Goal: Navigation & Orientation: Find specific page/section

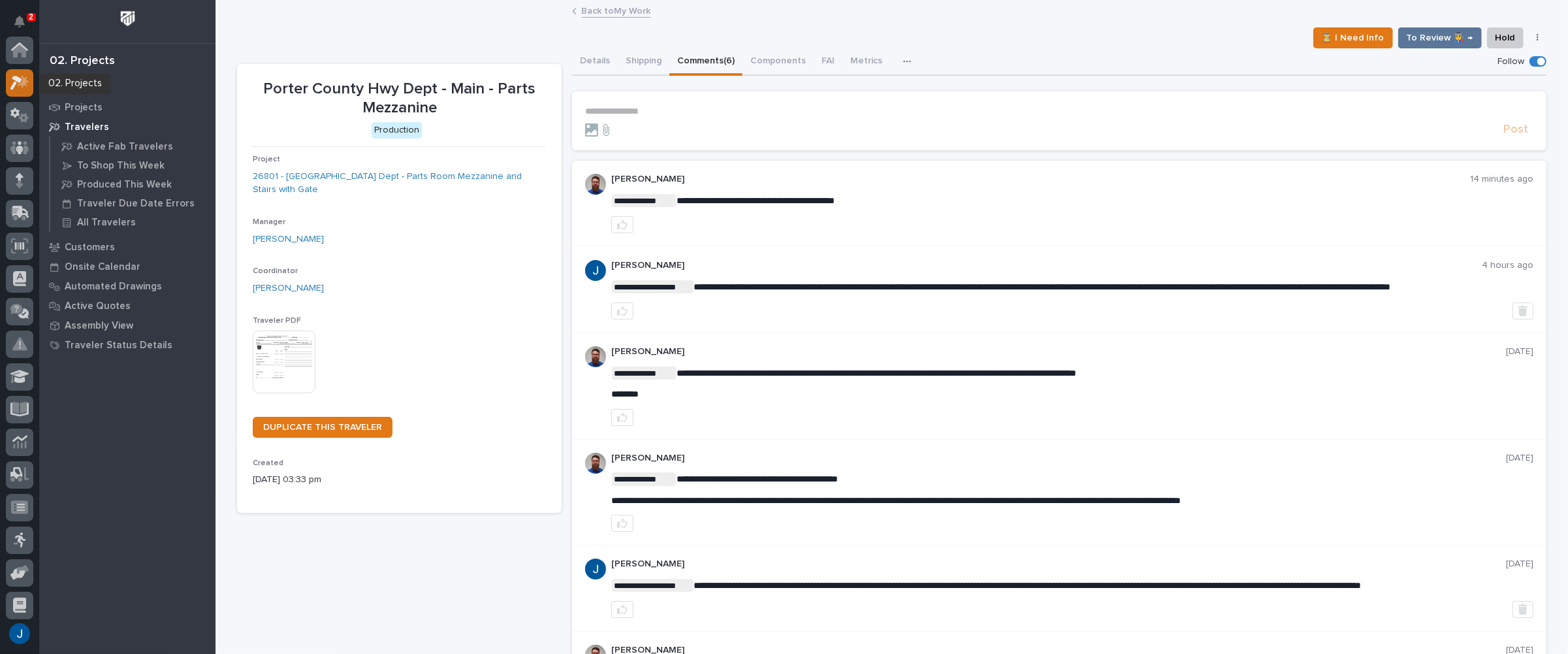
click at [20, 84] on icon at bounding box center [20, 83] width 19 height 15
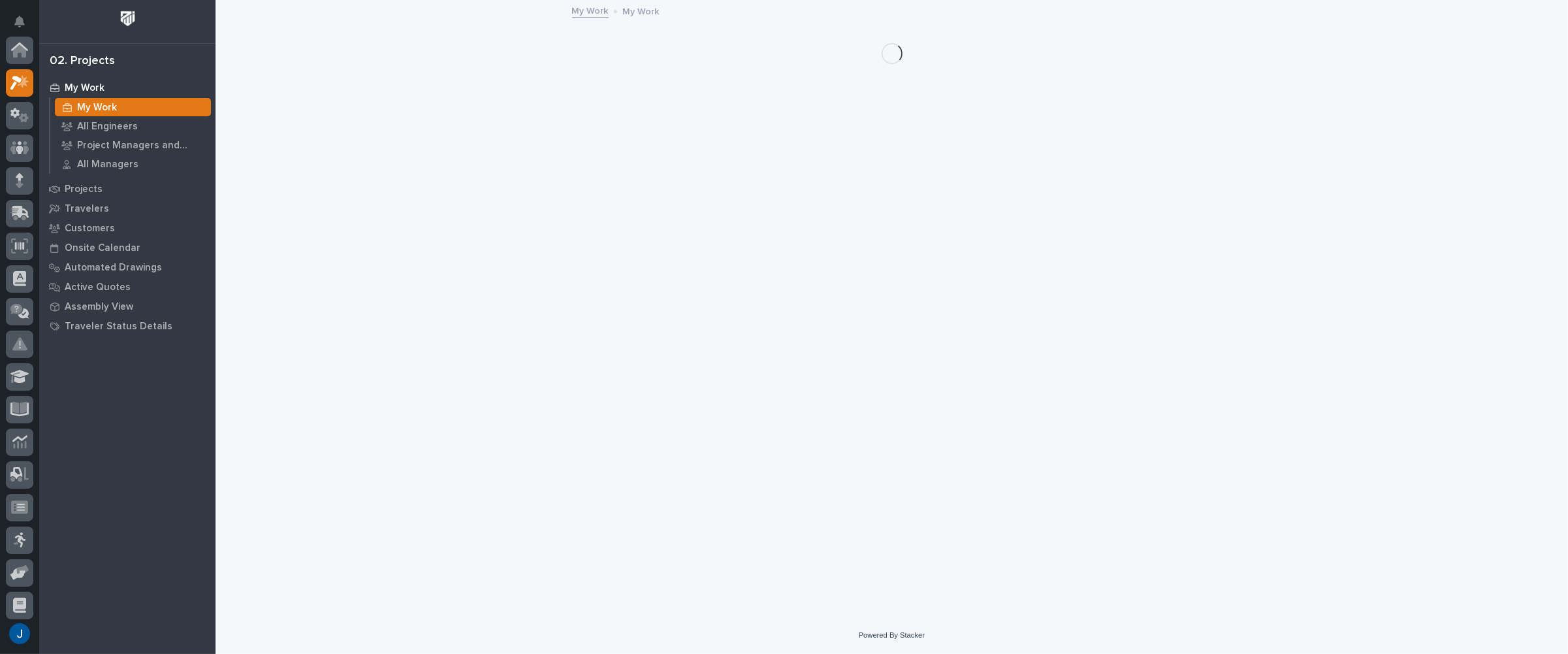
scroll to position [33, 0]
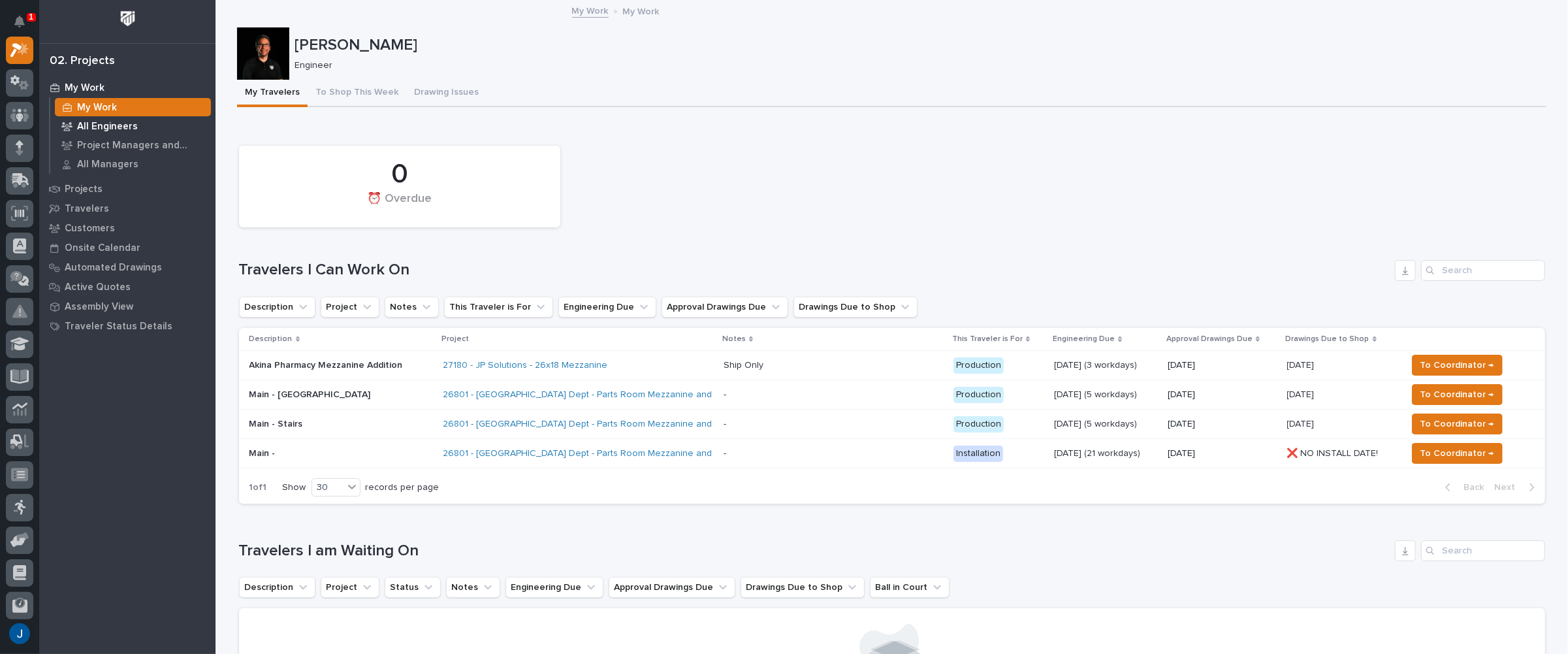
click at [86, 122] on p "All Engineers" at bounding box center [107, 127] width 61 height 12
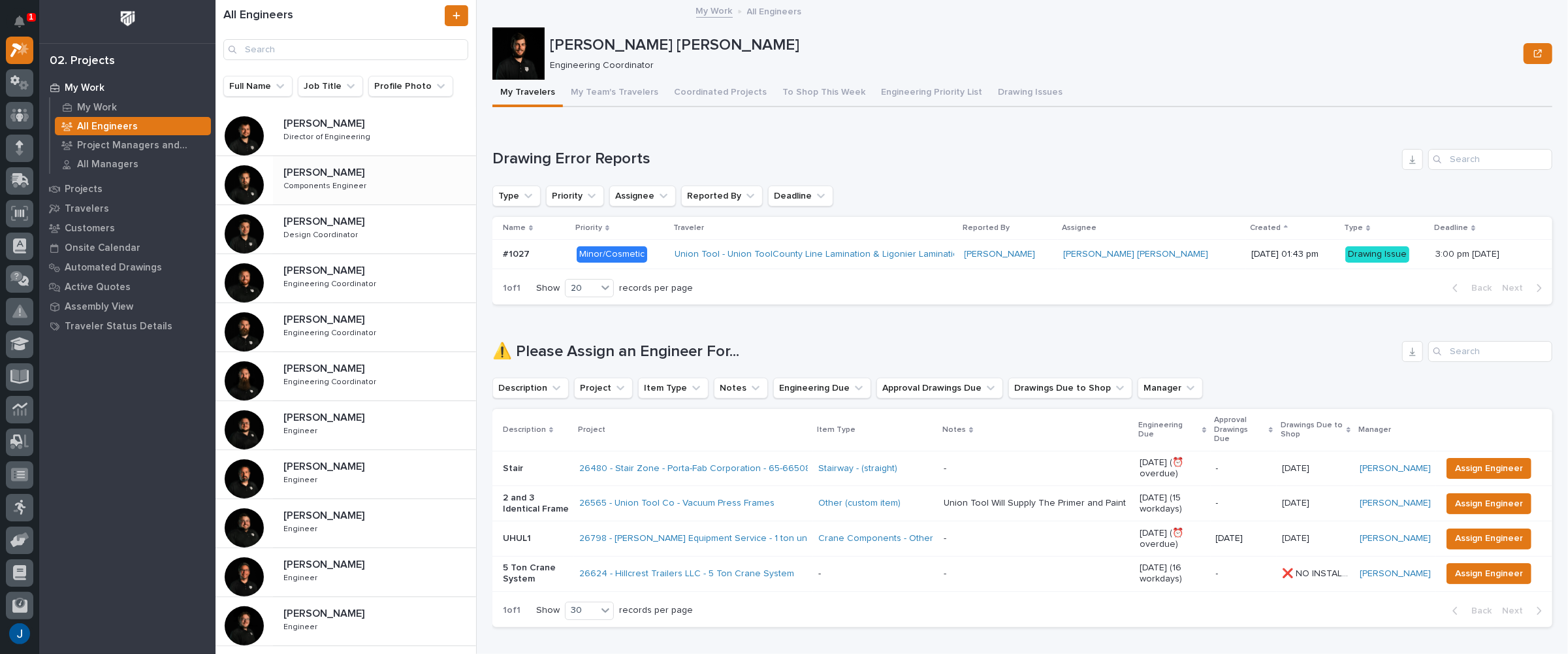
scroll to position [261, 0]
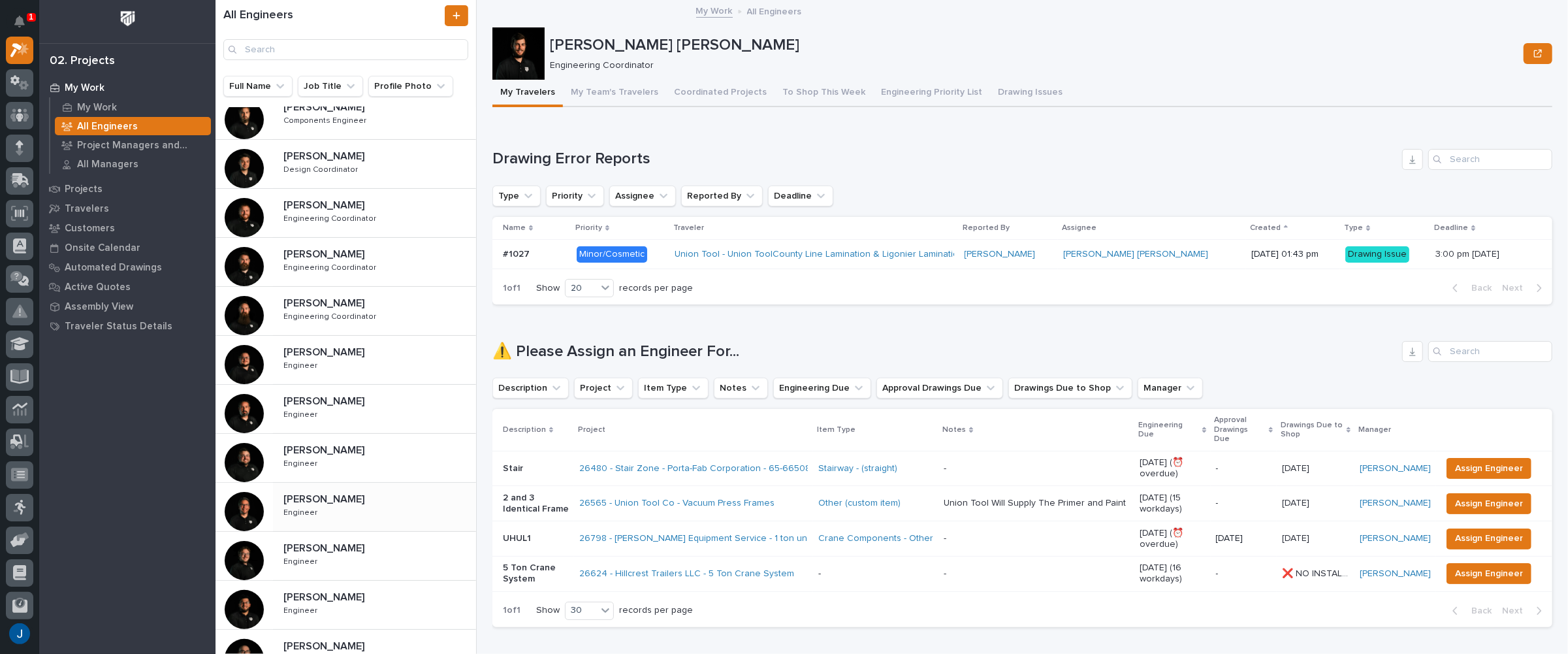
click at [305, 496] on p "[PERSON_NAME]" at bounding box center [325, 498] width 84 height 15
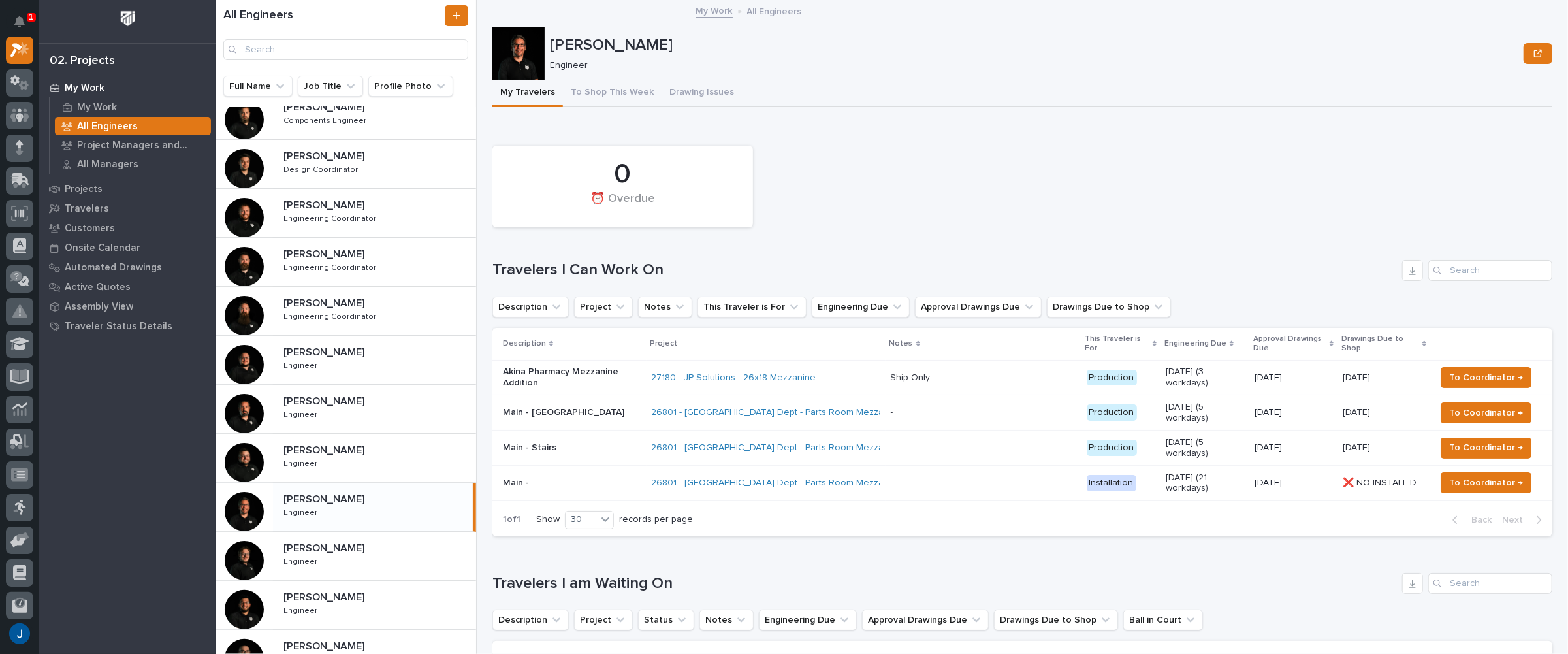
click at [294, 496] on p "[PERSON_NAME]" at bounding box center [325, 498] width 84 height 15
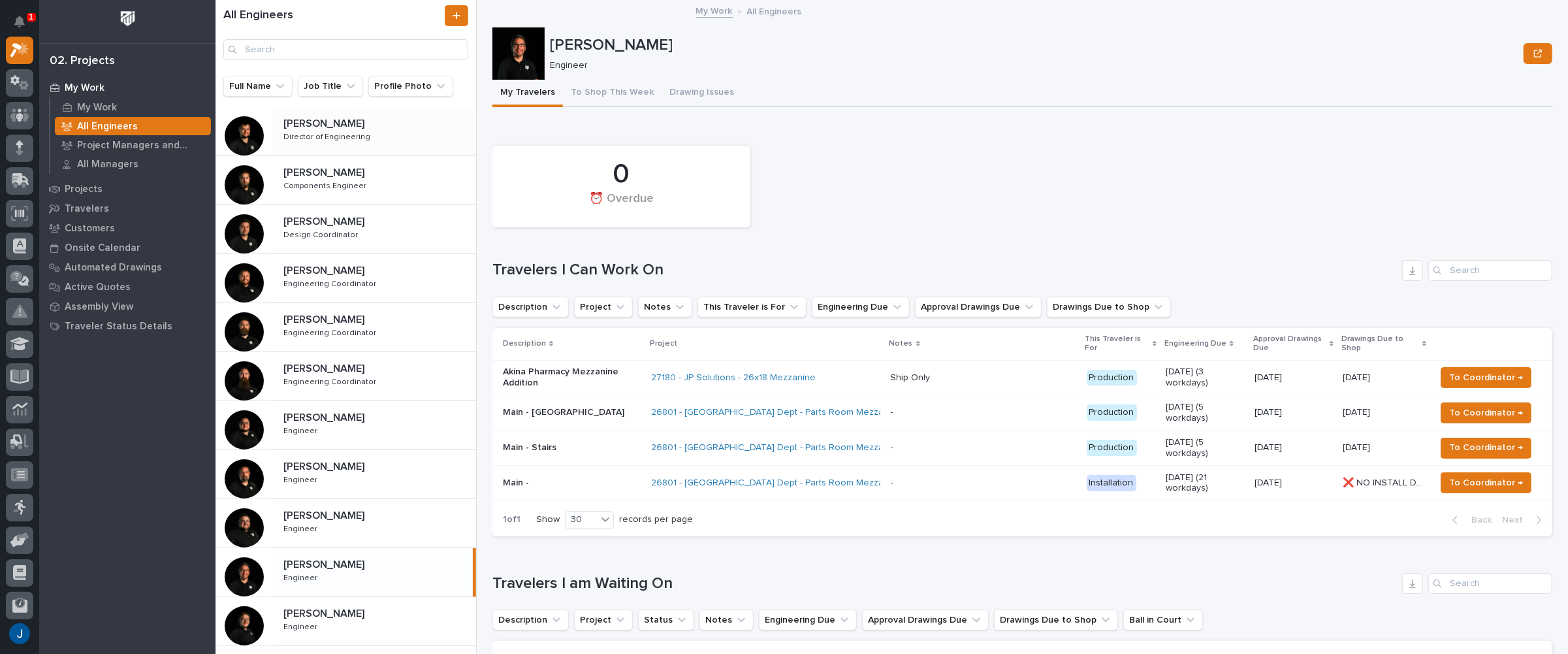
scroll to position [261, 0]
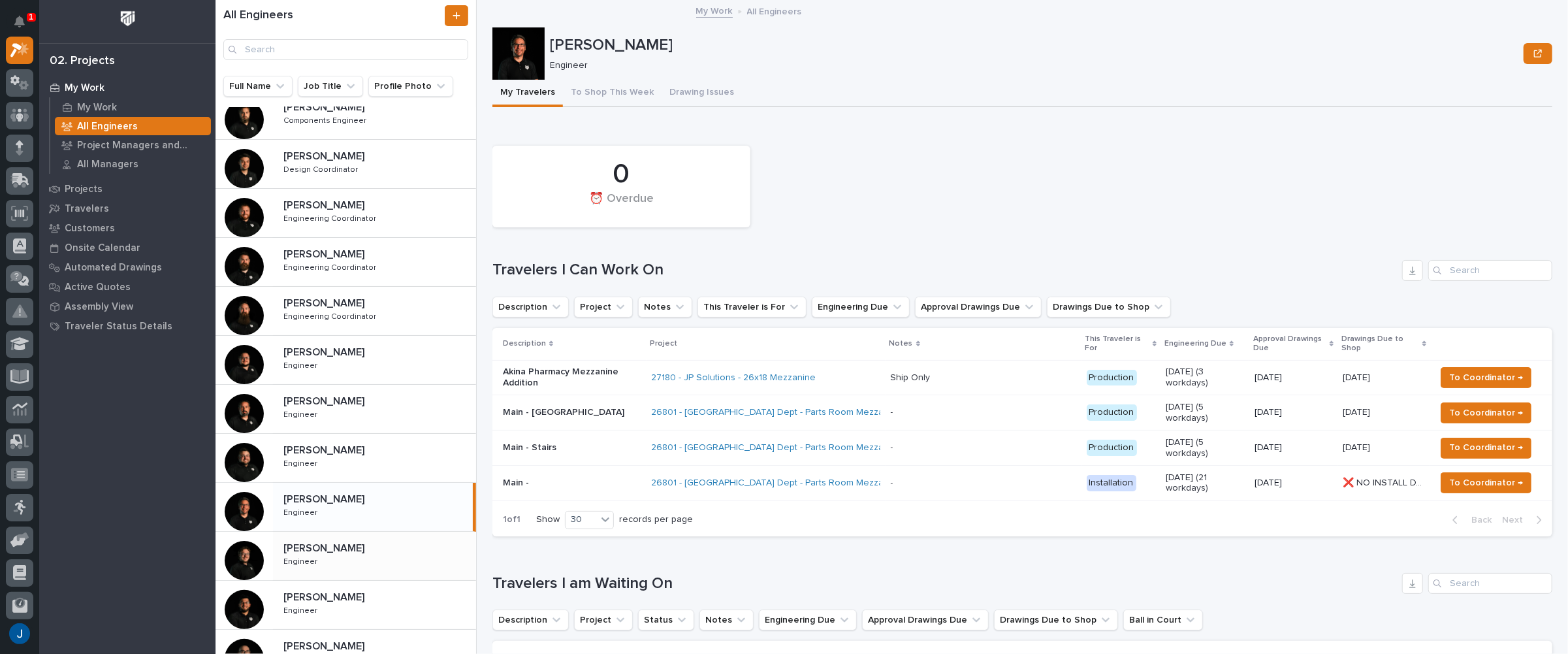
click at [305, 541] on p "[PERSON_NAME]" at bounding box center [325, 548] width 84 height 15
click at [305, 546] on p "[PERSON_NAME]" at bounding box center [325, 548] width 84 height 15
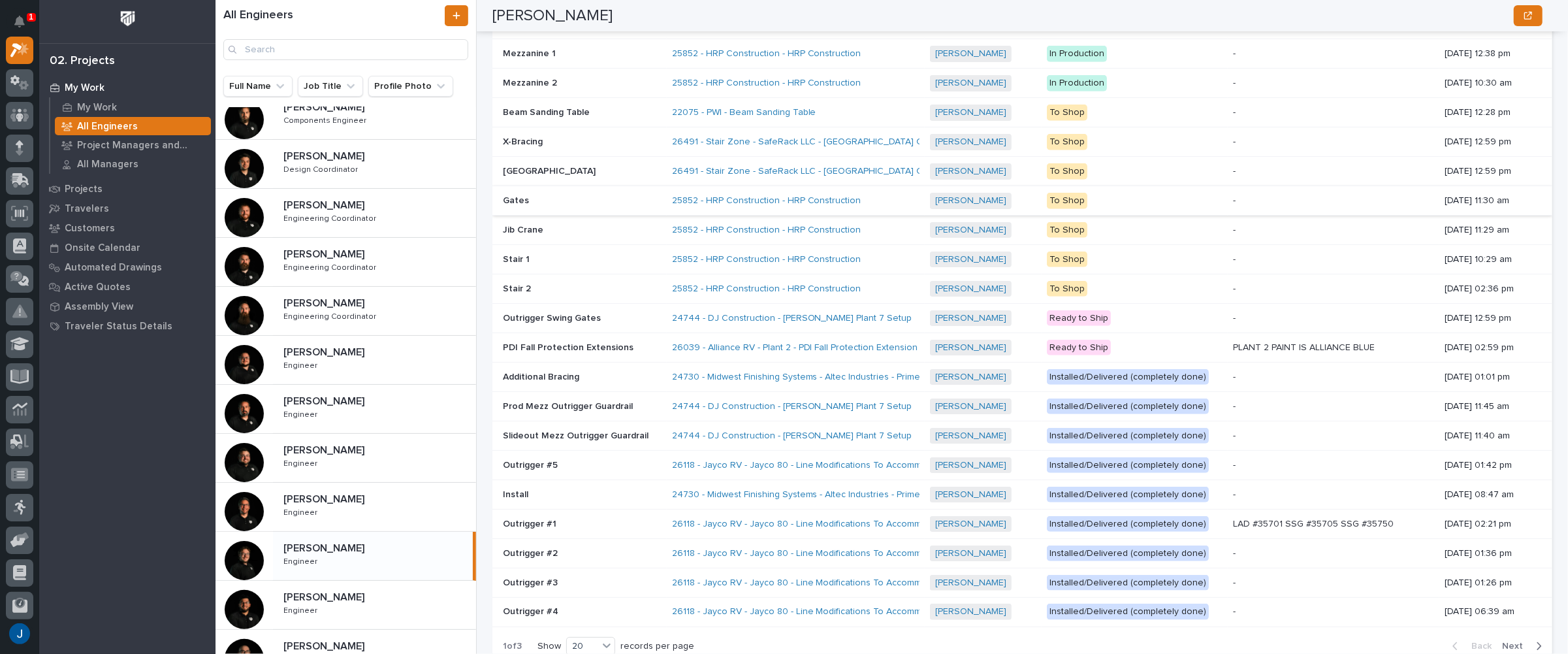
scroll to position [1242, 0]
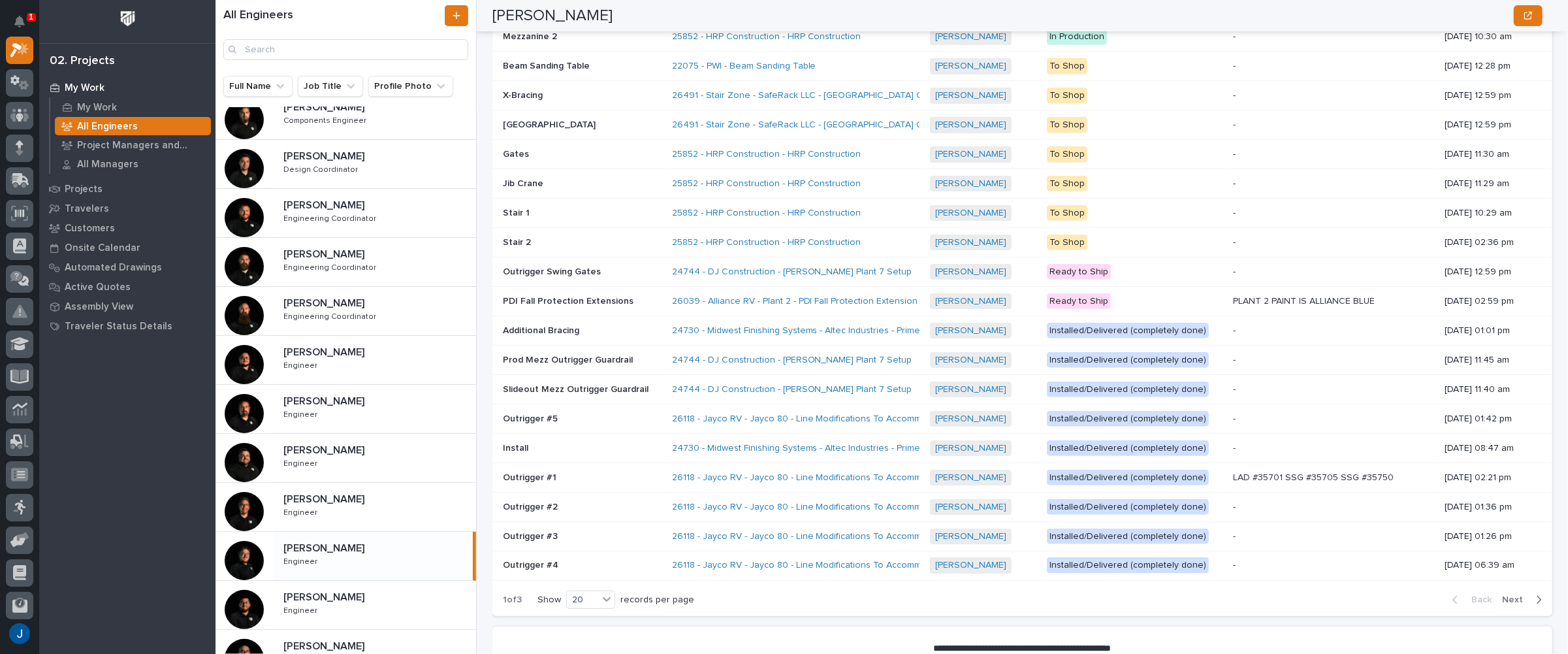
click at [1513, 594] on span "Next" at bounding box center [1517, 600] width 29 height 12
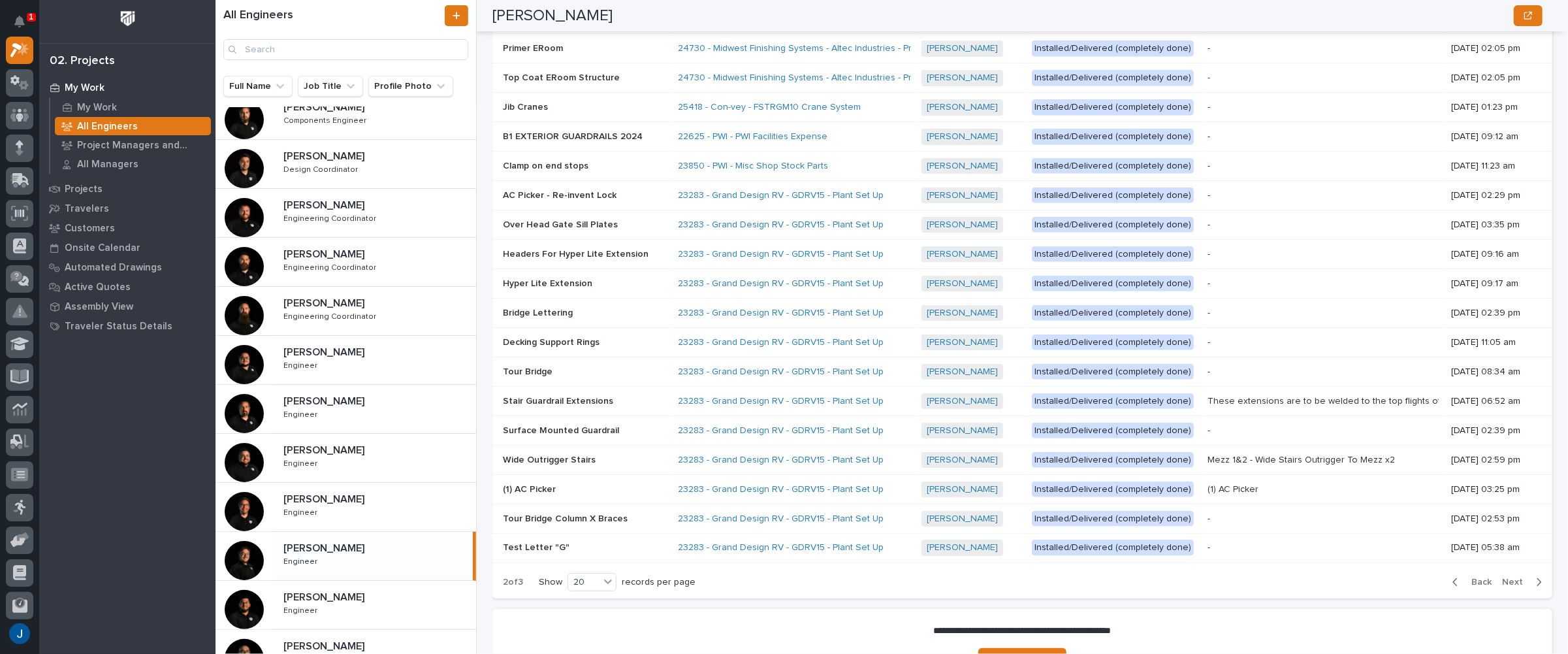
scroll to position [1301, 0]
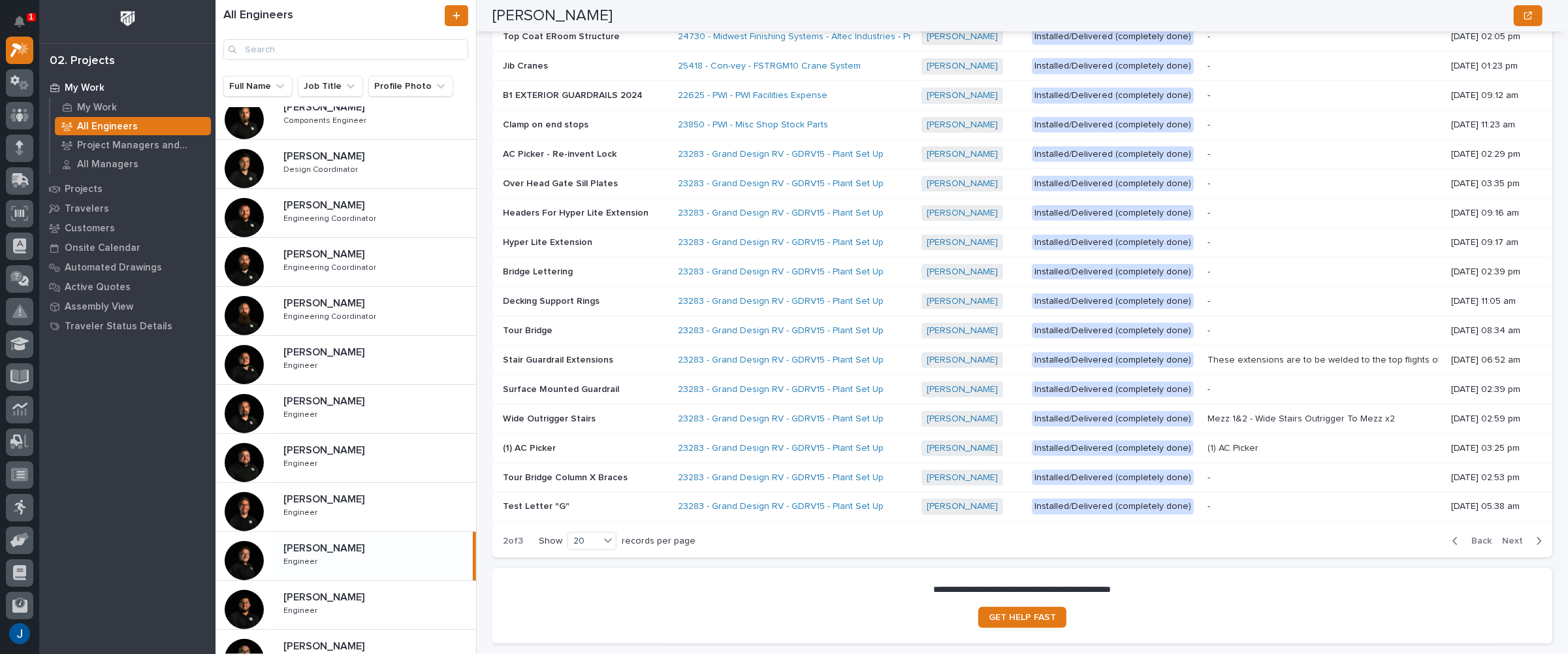
click at [1505, 535] on span "Next" at bounding box center [1517, 541] width 29 height 12
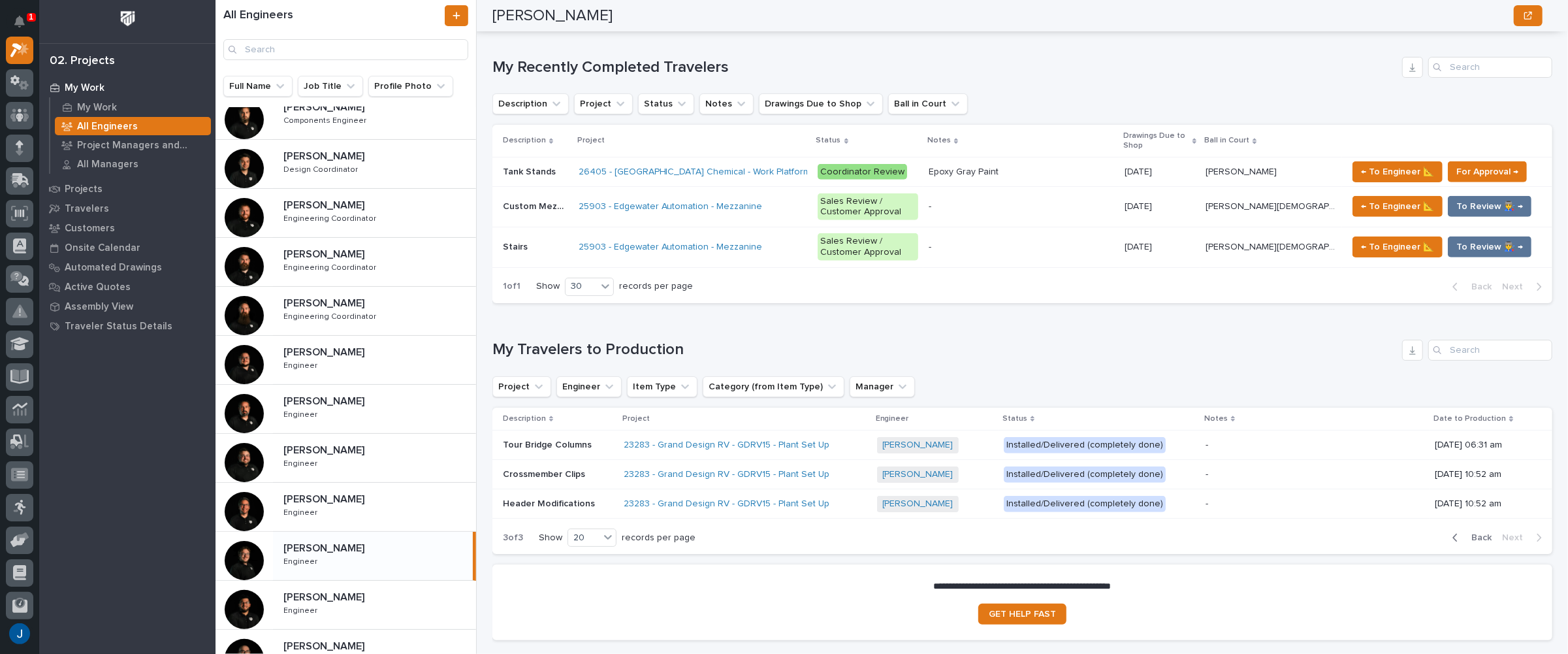
click at [1470, 532] on span "Back" at bounding box center [1477, 538] width 28 height 12
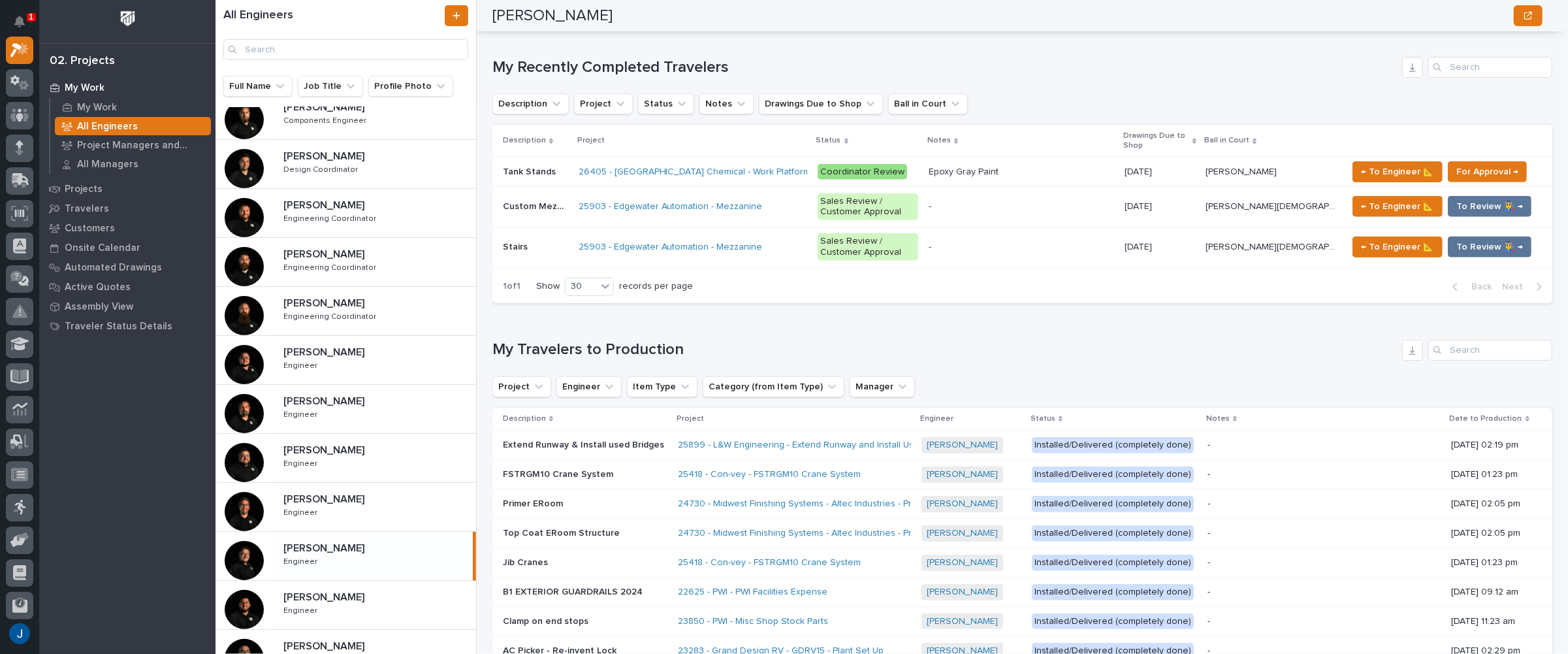
click at [1470, 523] on div "[DATE] 02:05 pm" at bounding box center [1492, 533] width 80 height 21
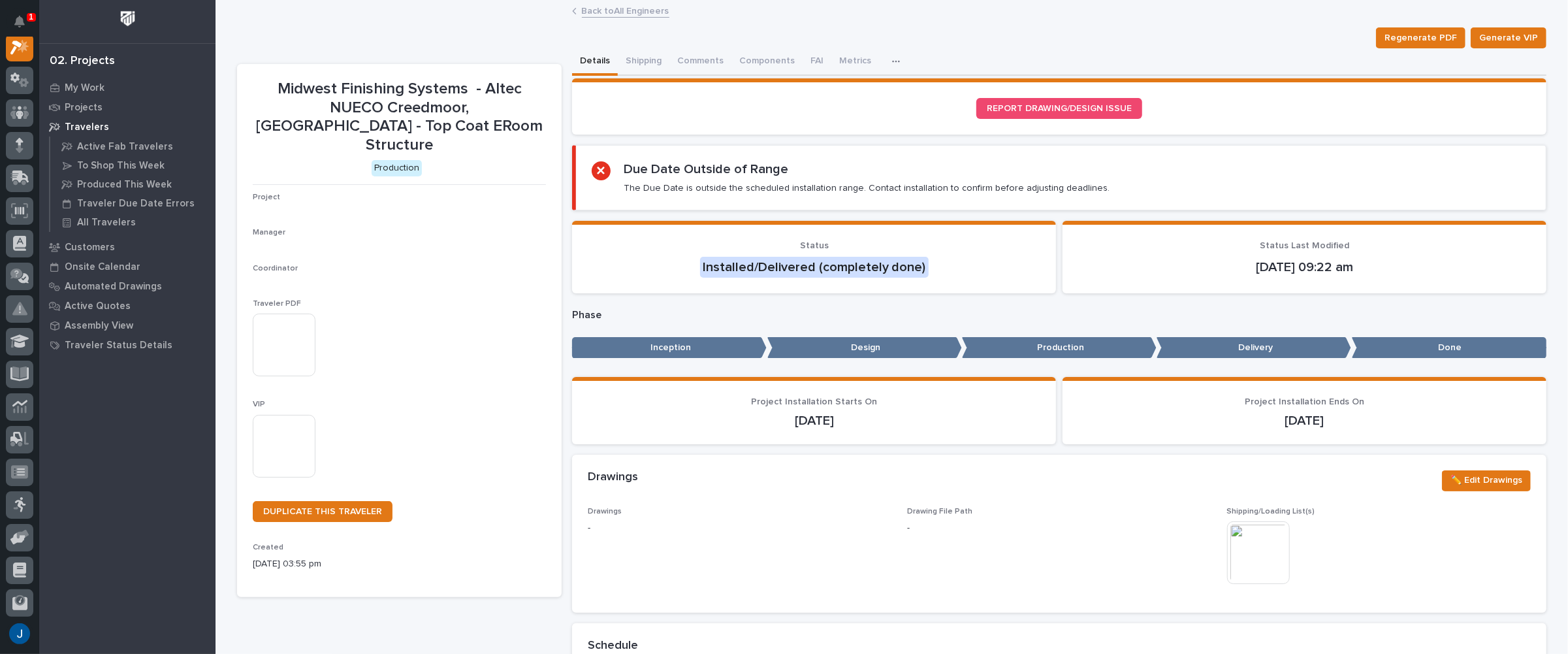
scroll to position [33, 0]
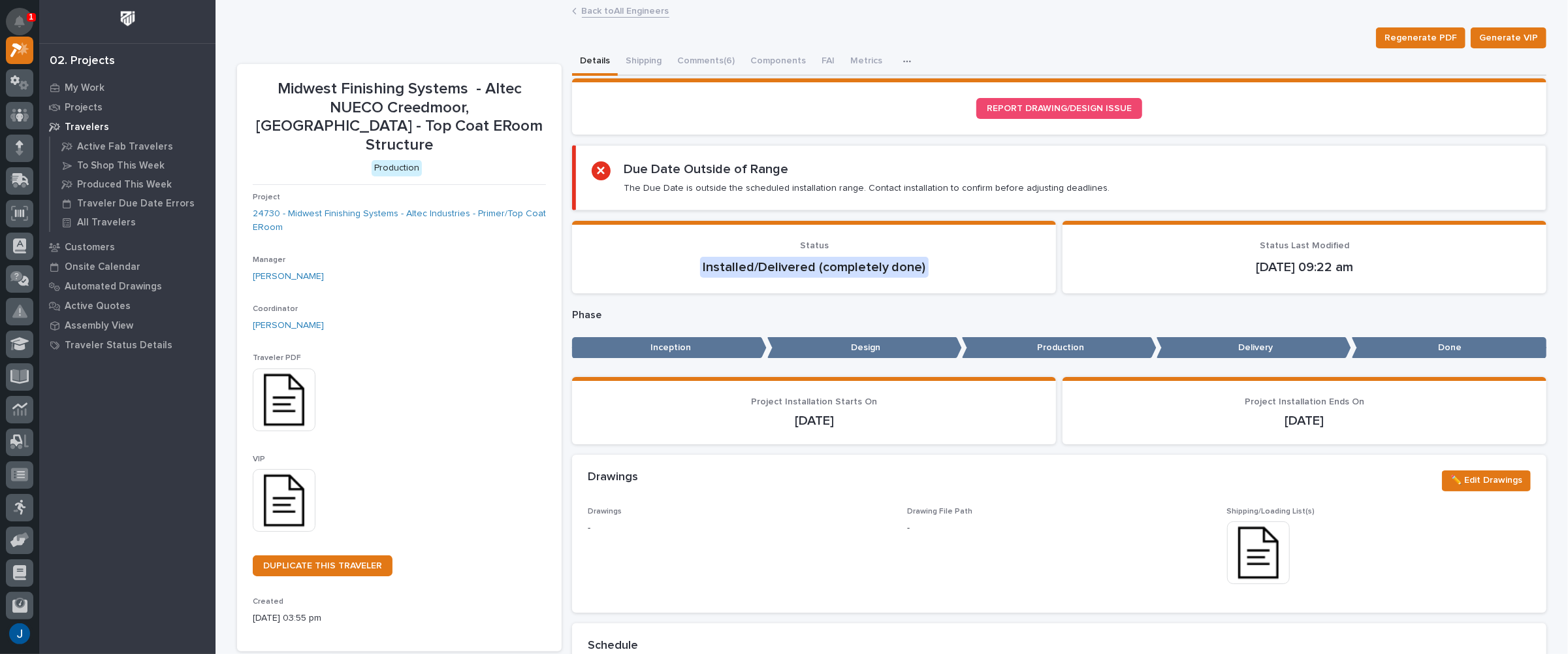
click at [21, 17] on icon "Notifications" at bounding box center [20, 21] width 10 height 12
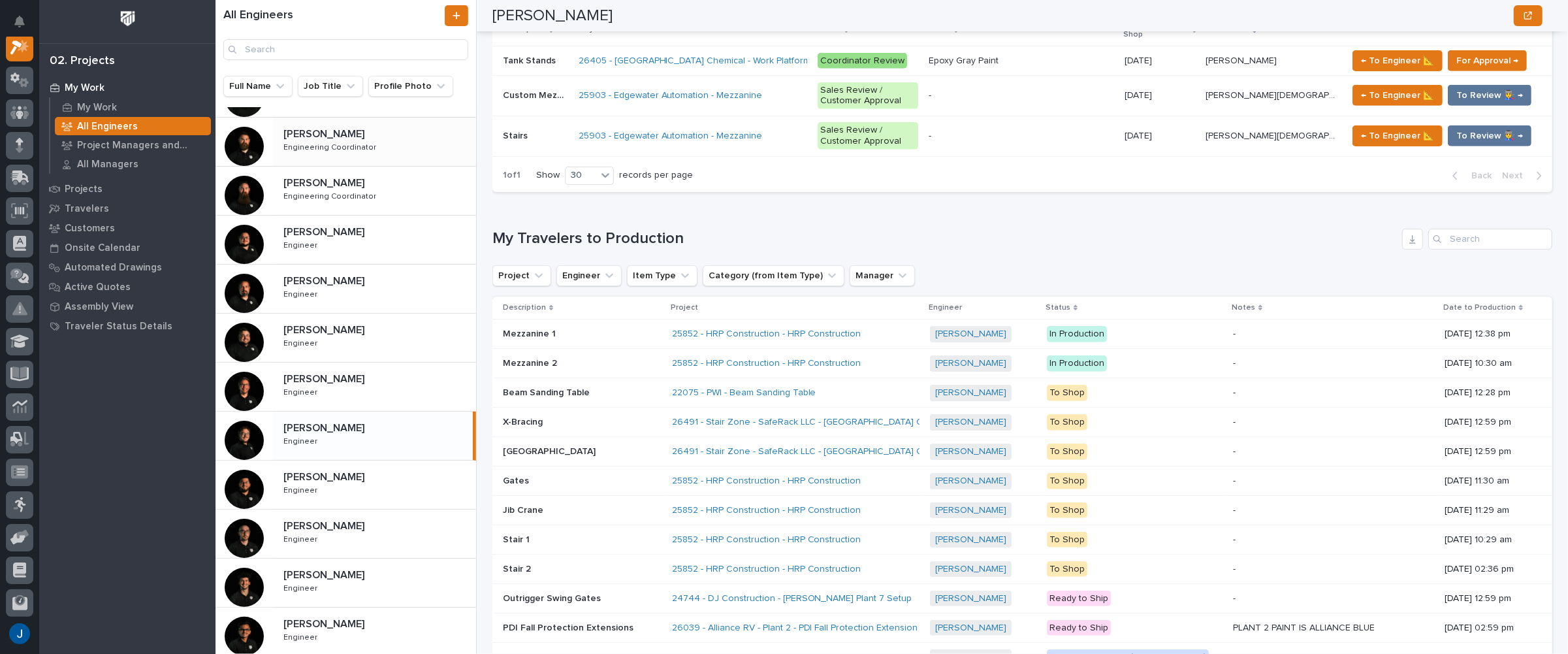
scroll to position [392, 0]
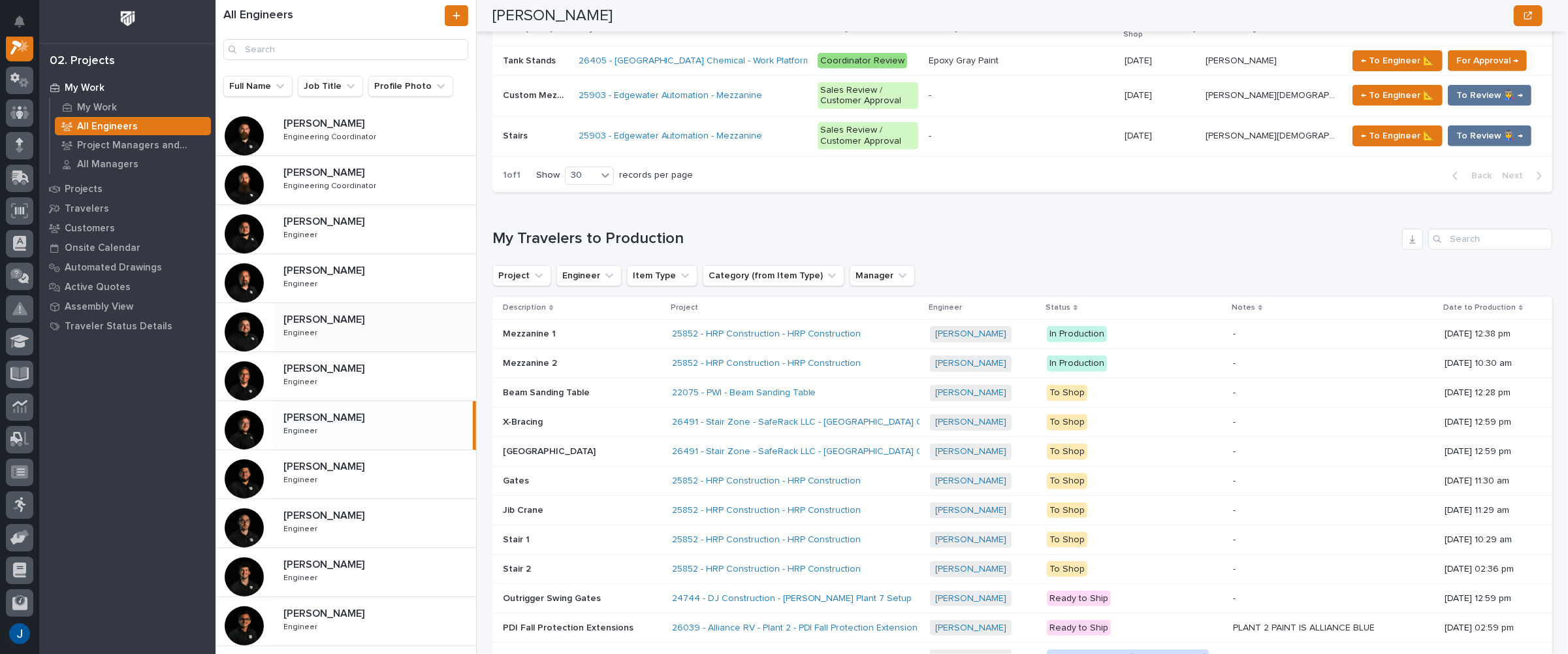
click at [305, 318] on p "[PERSON_NAME]" at bounding box center [325, 318] width 84 height 15
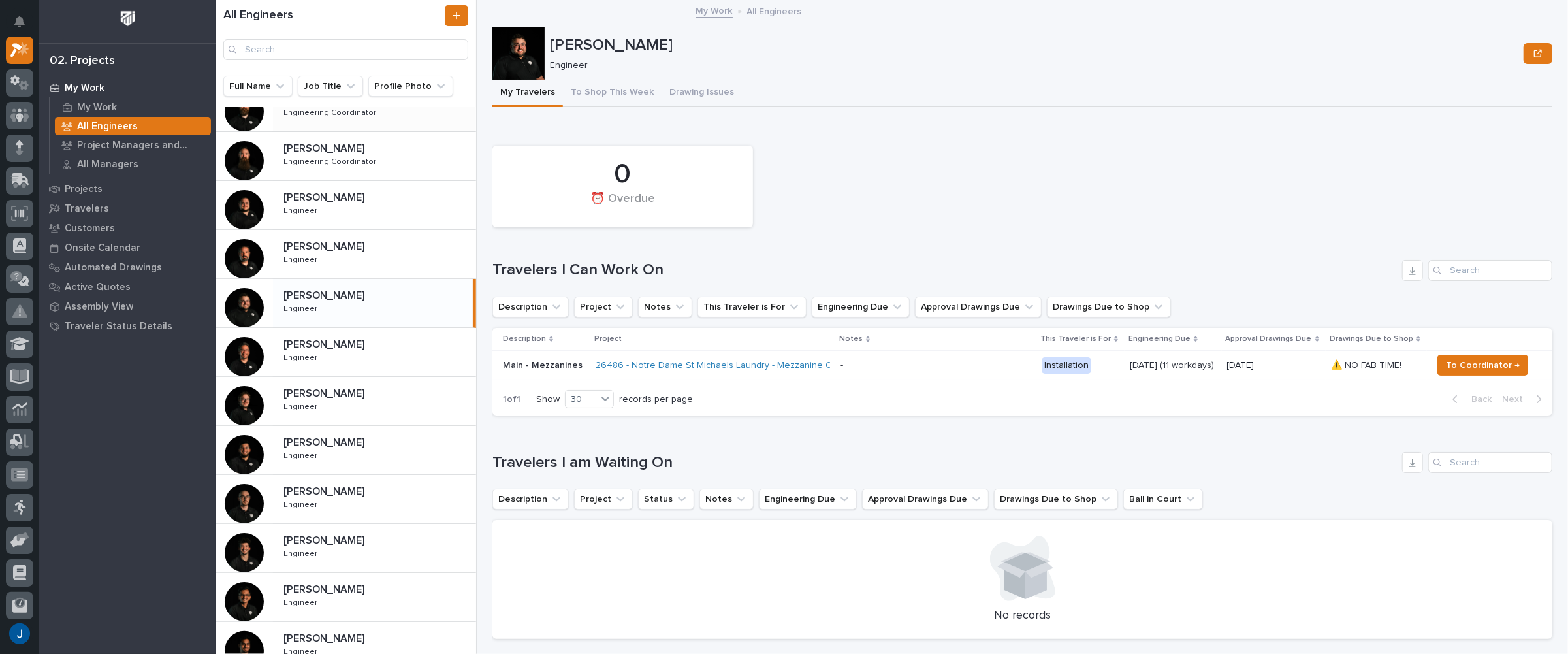
scroll to position [472, 0]
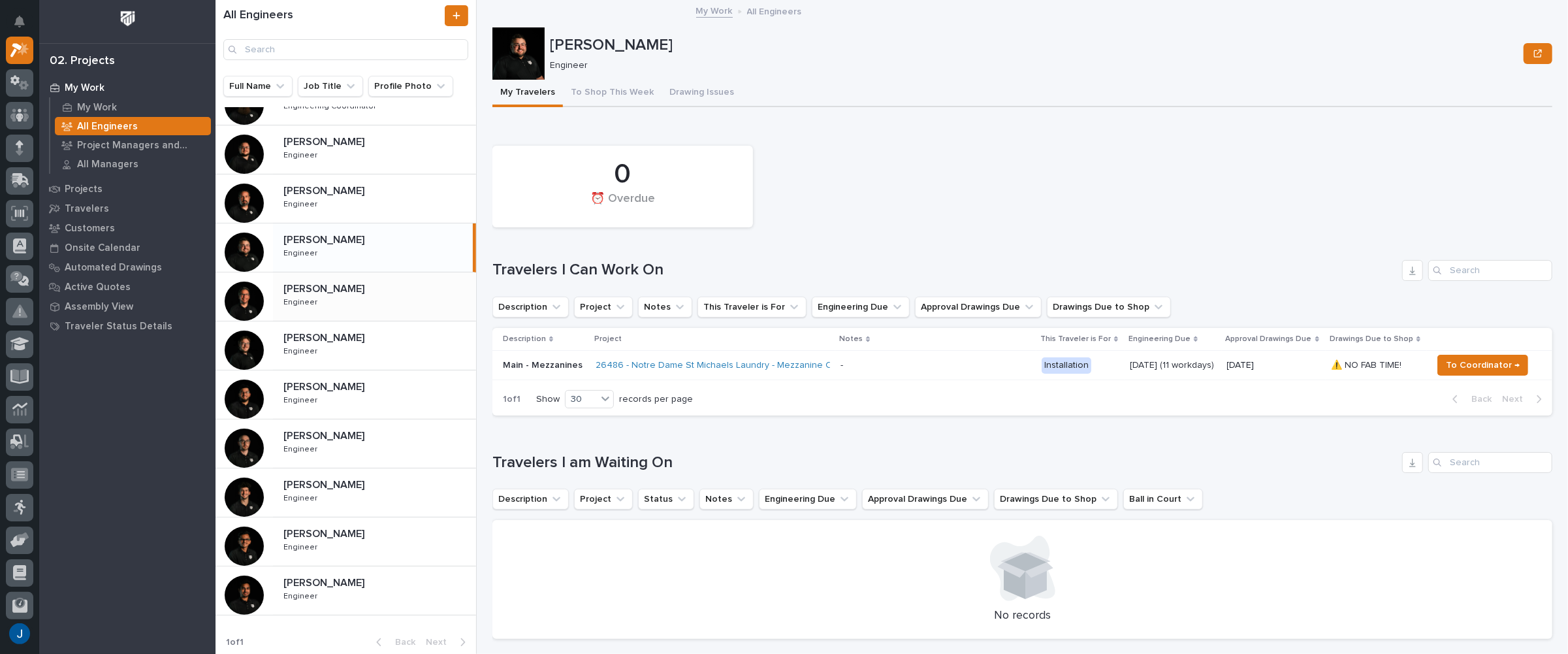
click at [307, 295] on p "Engineer" at bounding box center [301, 301] width 37 height 12
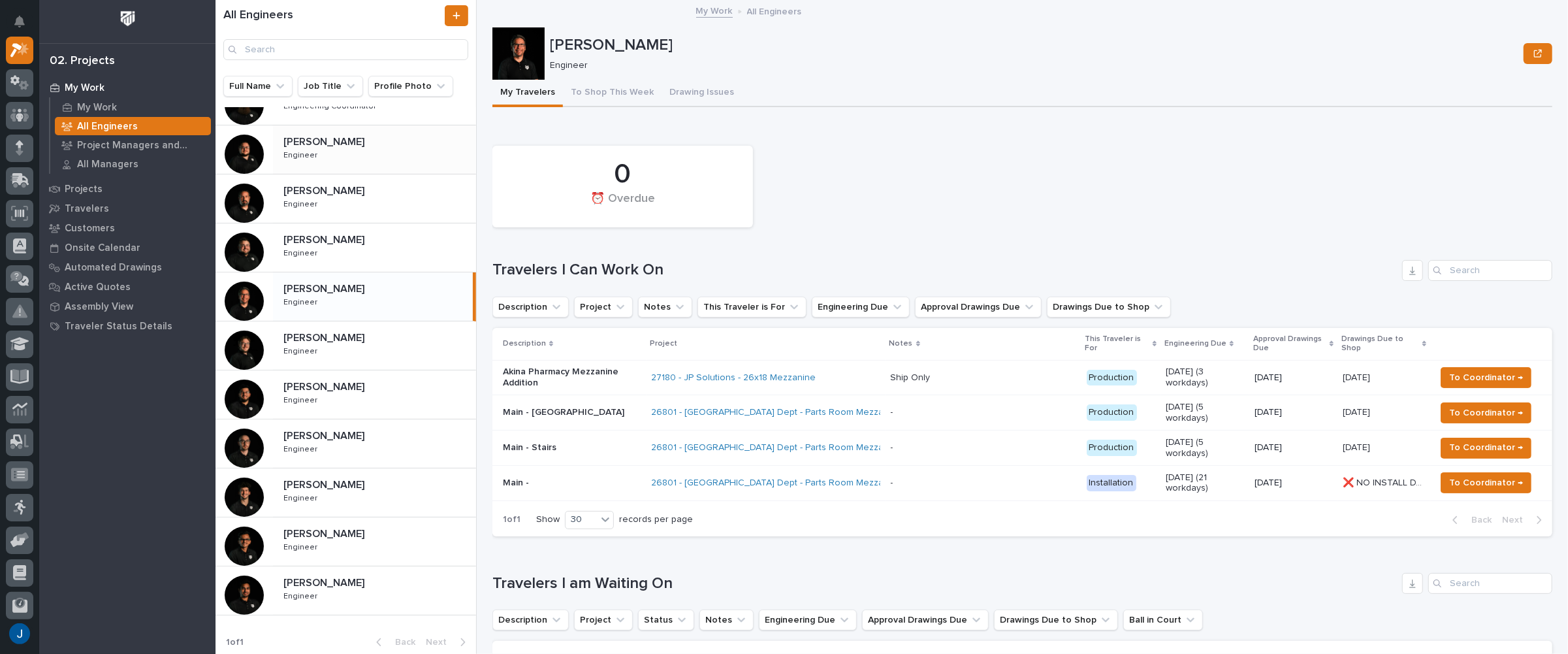
click at [302, 131] on div "[PERSON_NAME] [PERSON_NAME] Engineer Engineer" at bounding box center [374, 150] width 203 height 38
click at [302, 131] on div "[PERSON_NAME] [PERSON_NAME] Engineer Engineer" at bounding box center [373, 150] width 200 height 38
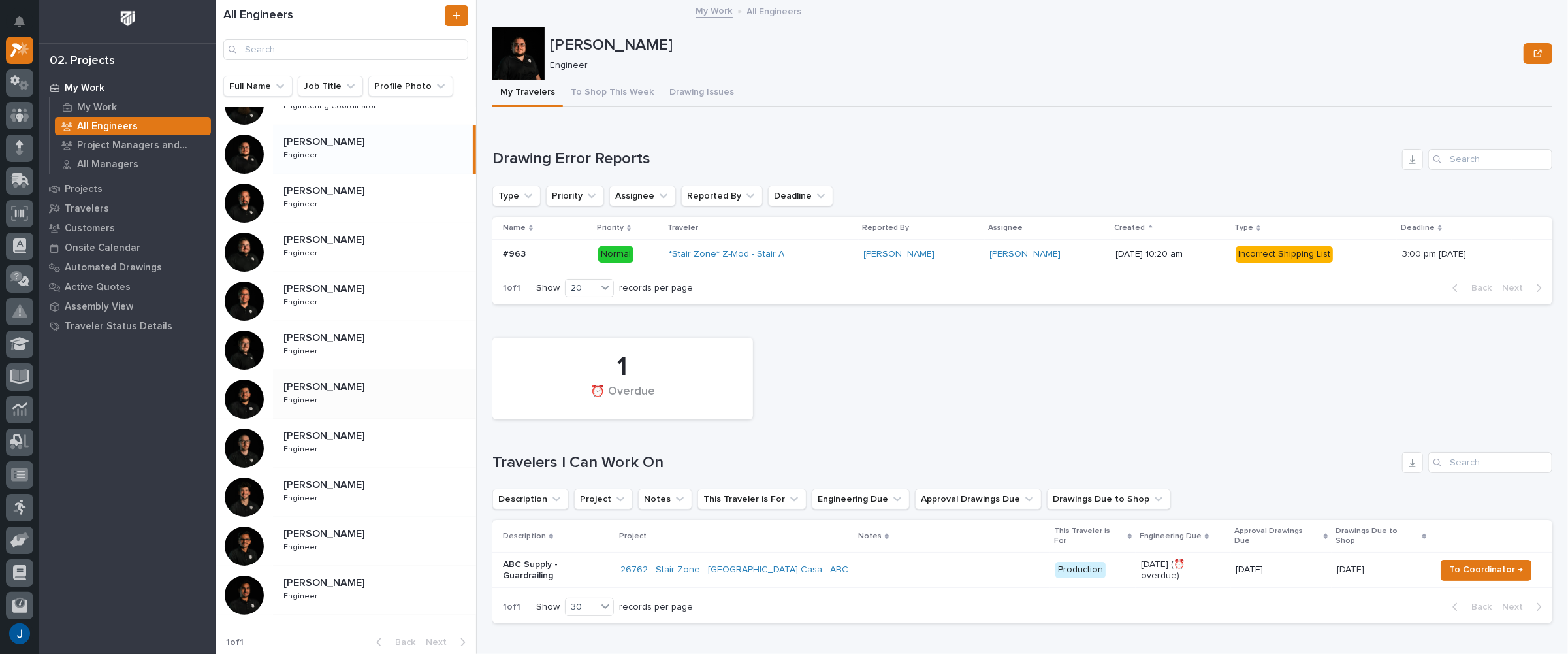
click at [301, 386] on p "[PERSON_NAME]" at bounding box center [325, 386] width 84 height 15
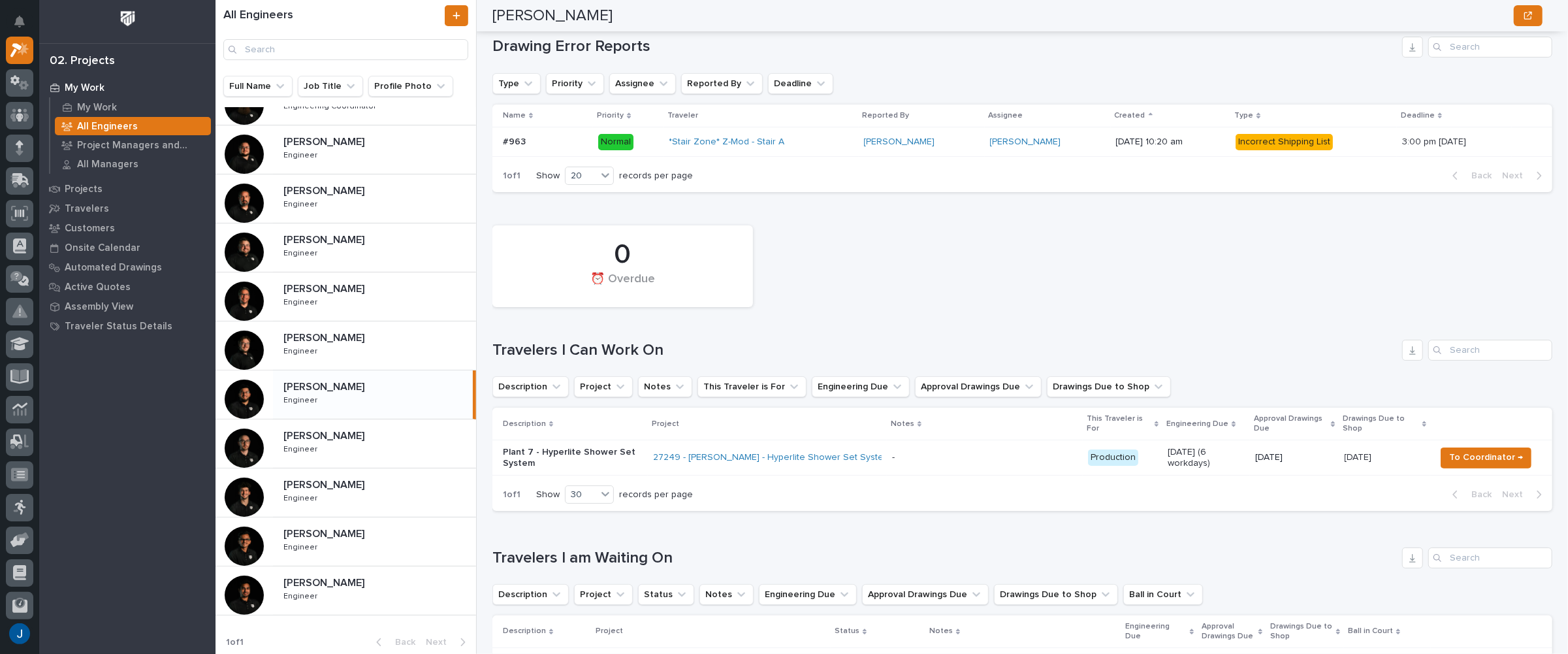
scroll to position [109, 0]
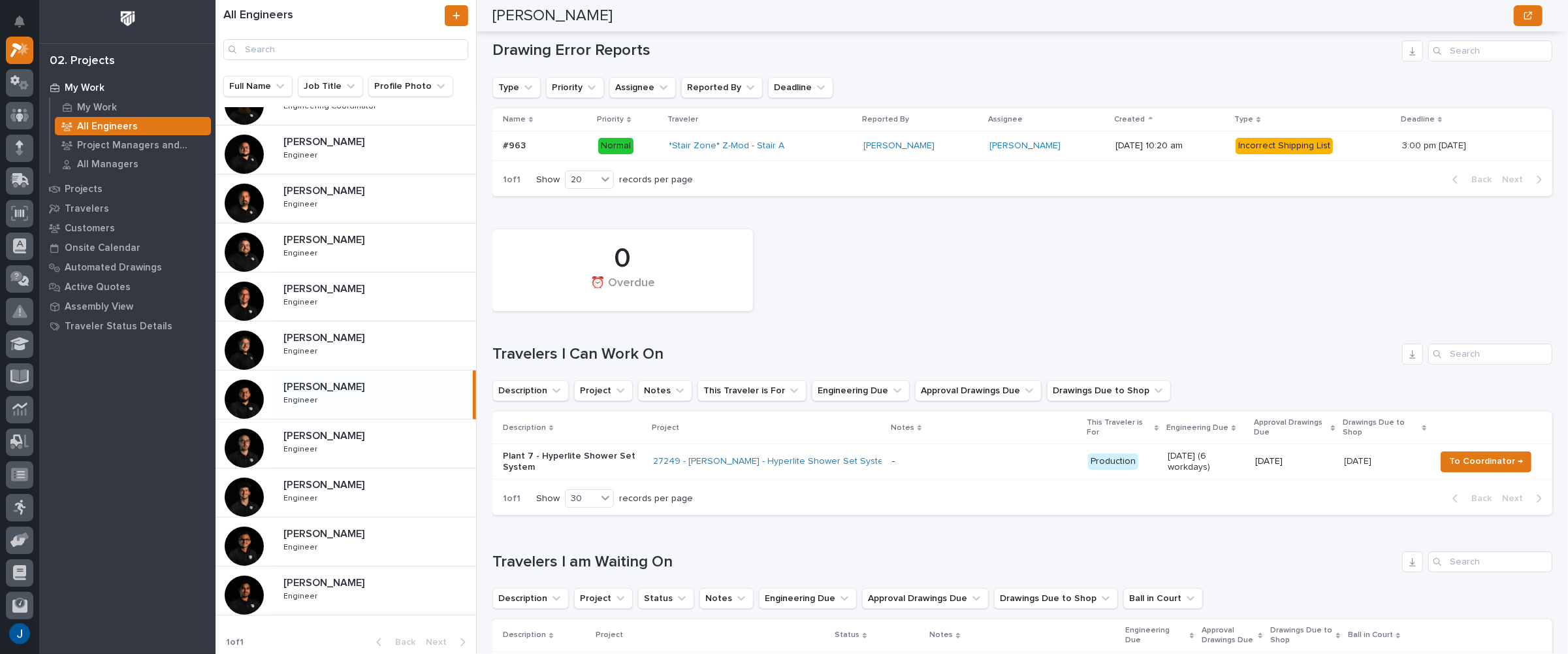
click at [85, 87] on p "My Work" at bounding box center [85, 88] width 40 height 12
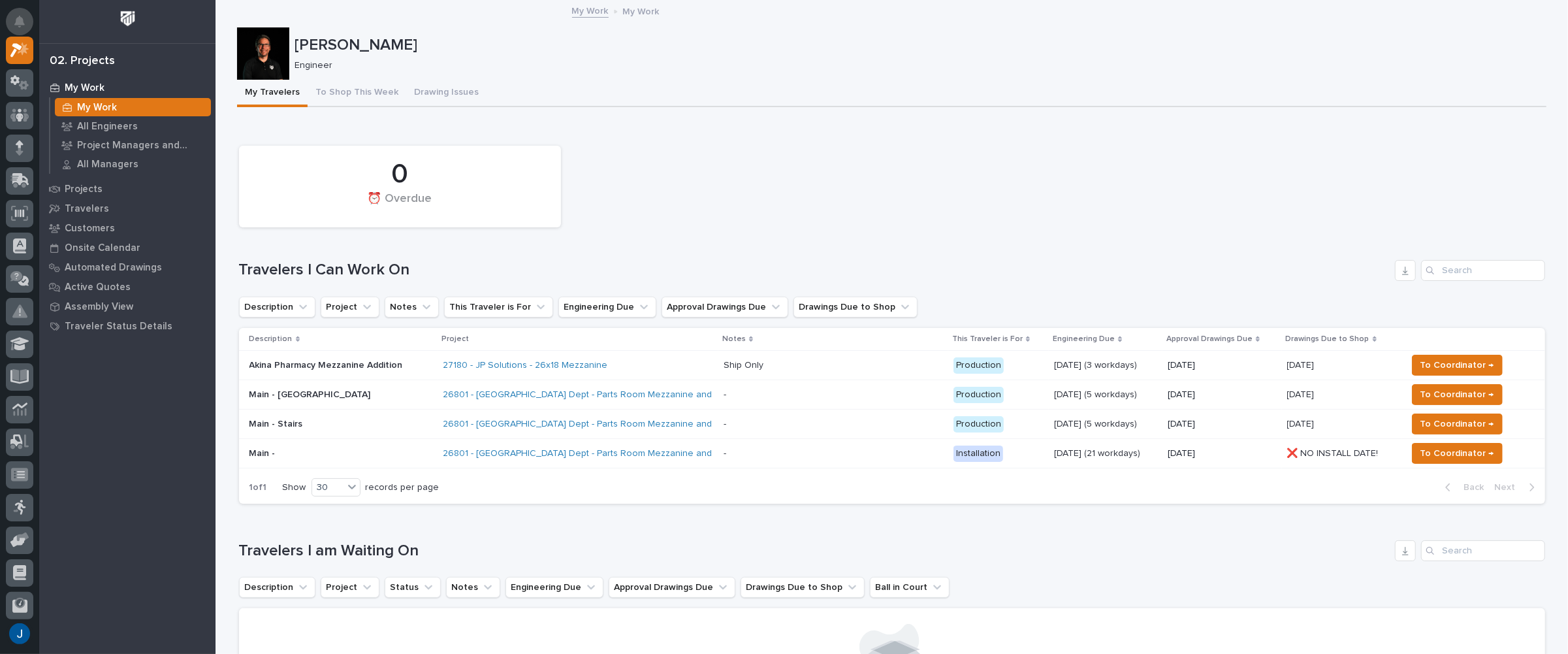
click at [25, 22] on button "Notifications" at bounding box center [20, 21] width 27 height 27
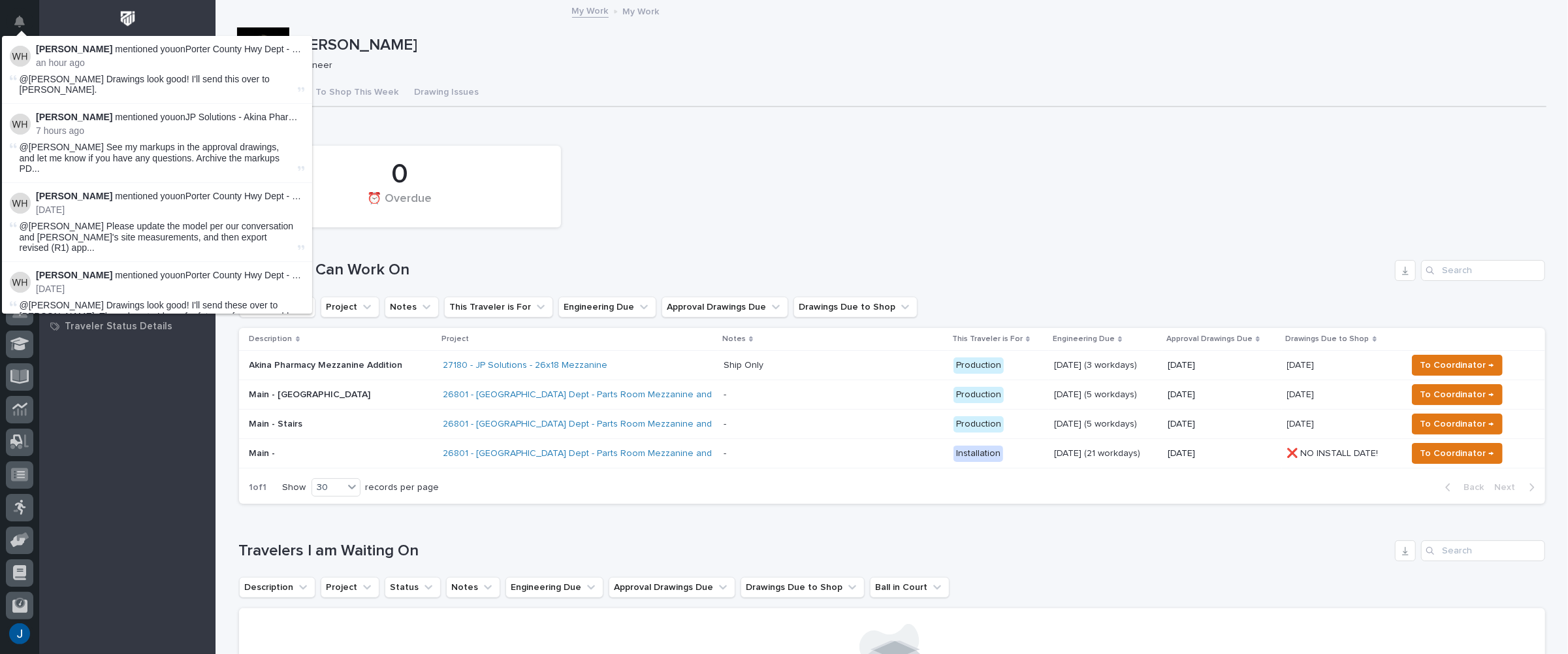
click at [601, 93] on div "My Travelers To Shop This Week Drawing Issues" at bounding box center [891, 93] width 1310 height 27
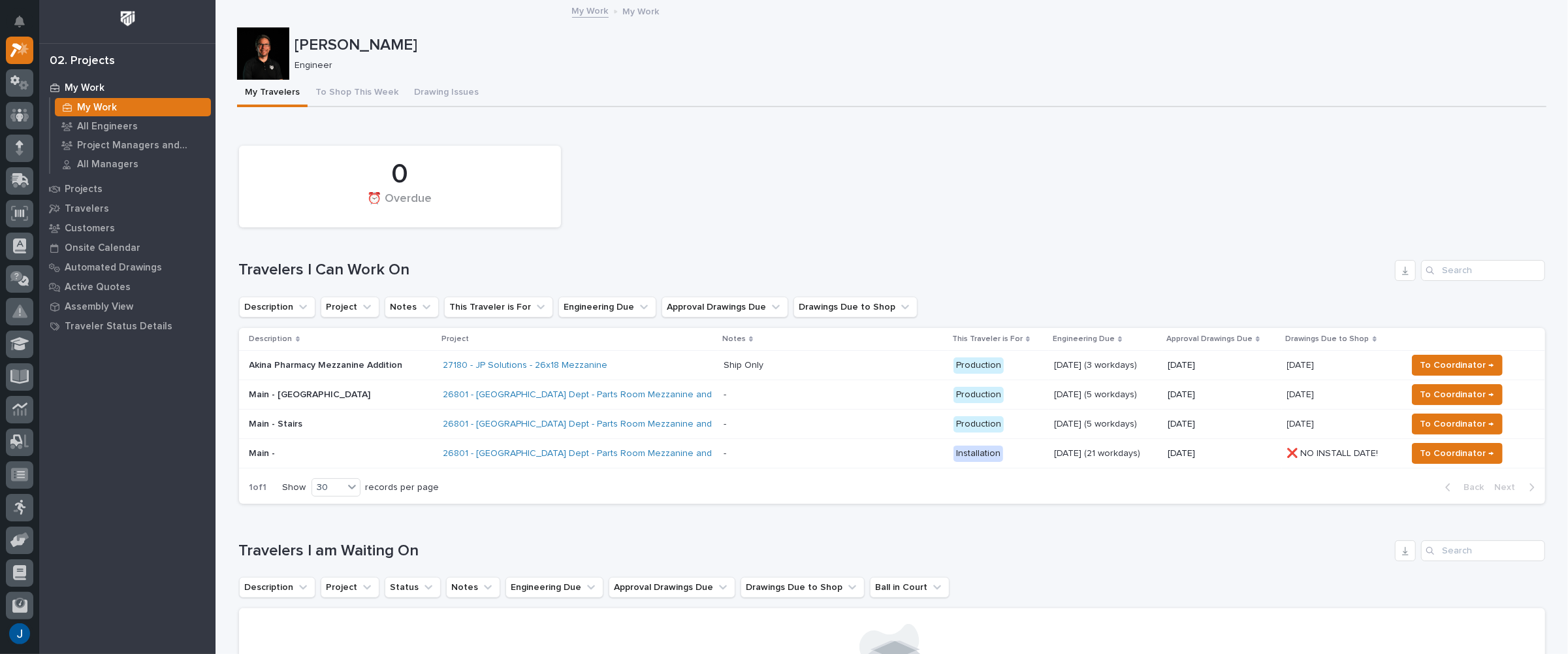
click at [136, 15] on img at bounding box center [127, 19] width 24 height 24
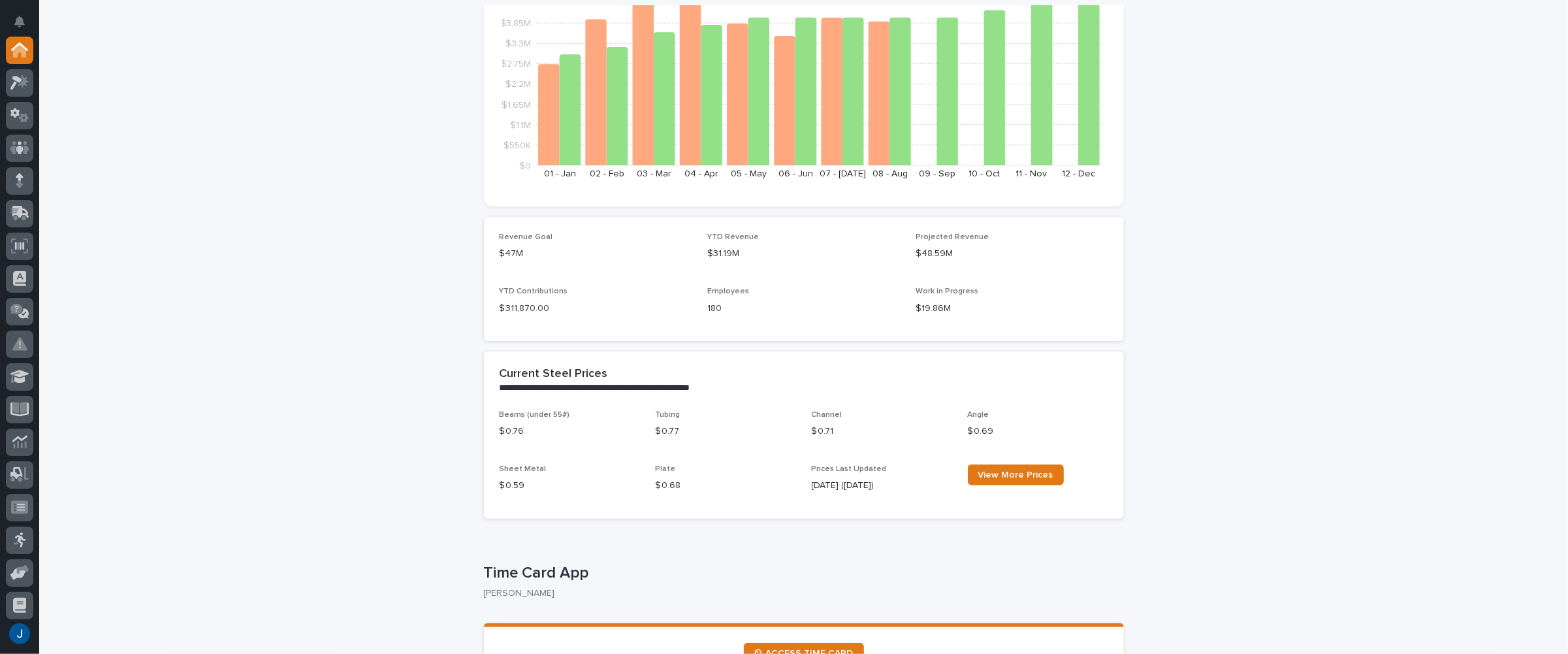
scroll to position [392, 0]
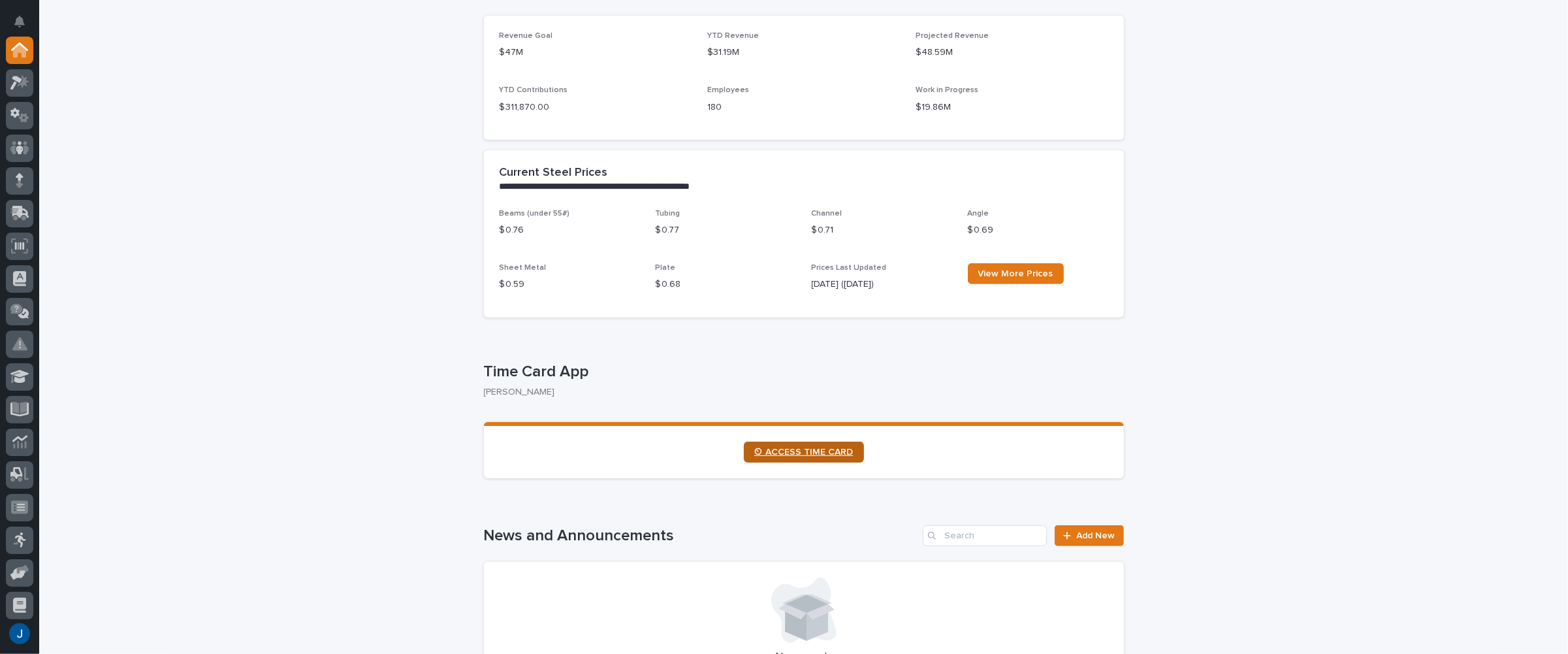
click at [817, 449] on span "⏲ ACCESS TIME CARD" at bounding box center [804, 452] width 99 height 9
